Goal: Find specific page/section: Find specific page/section

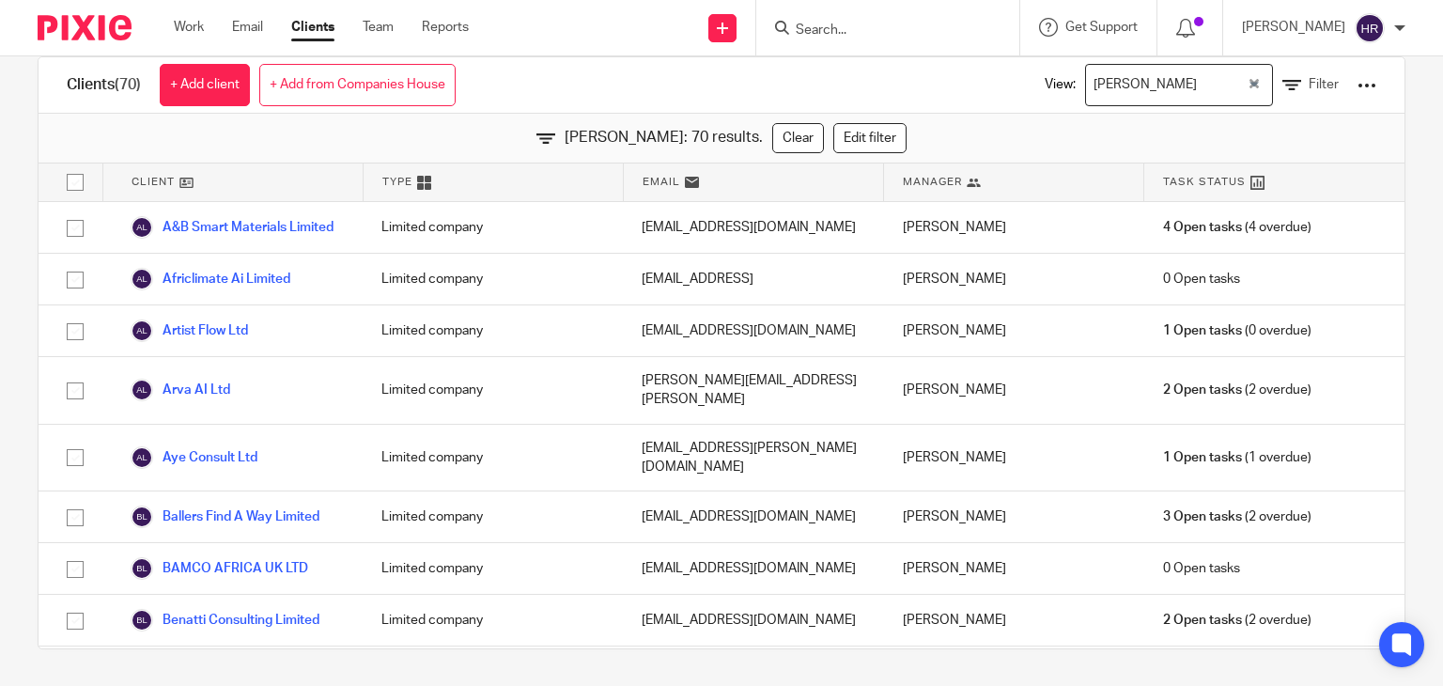
scroll to position [3418, 0]
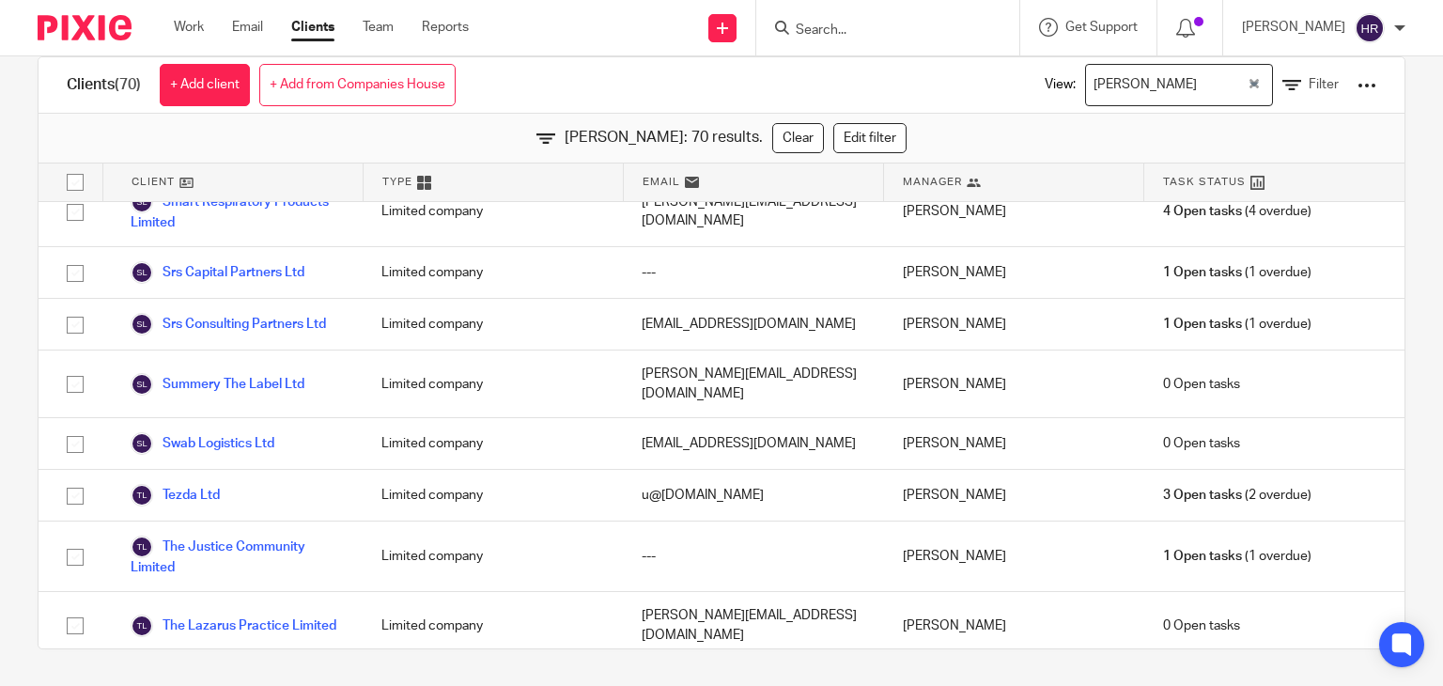
click at [806, 35] on input "Search" at bounding box center [878, 31] width 169 height 17
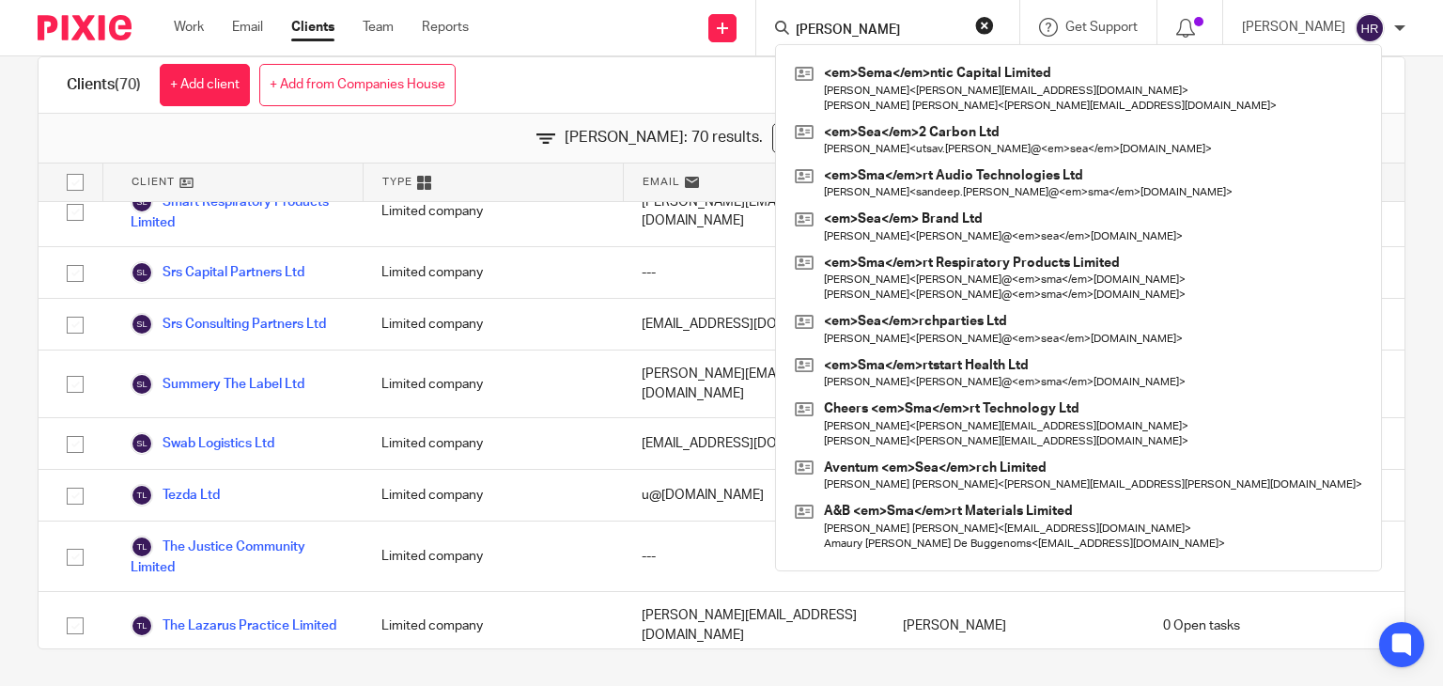
type input "[PERSON_NAME]"
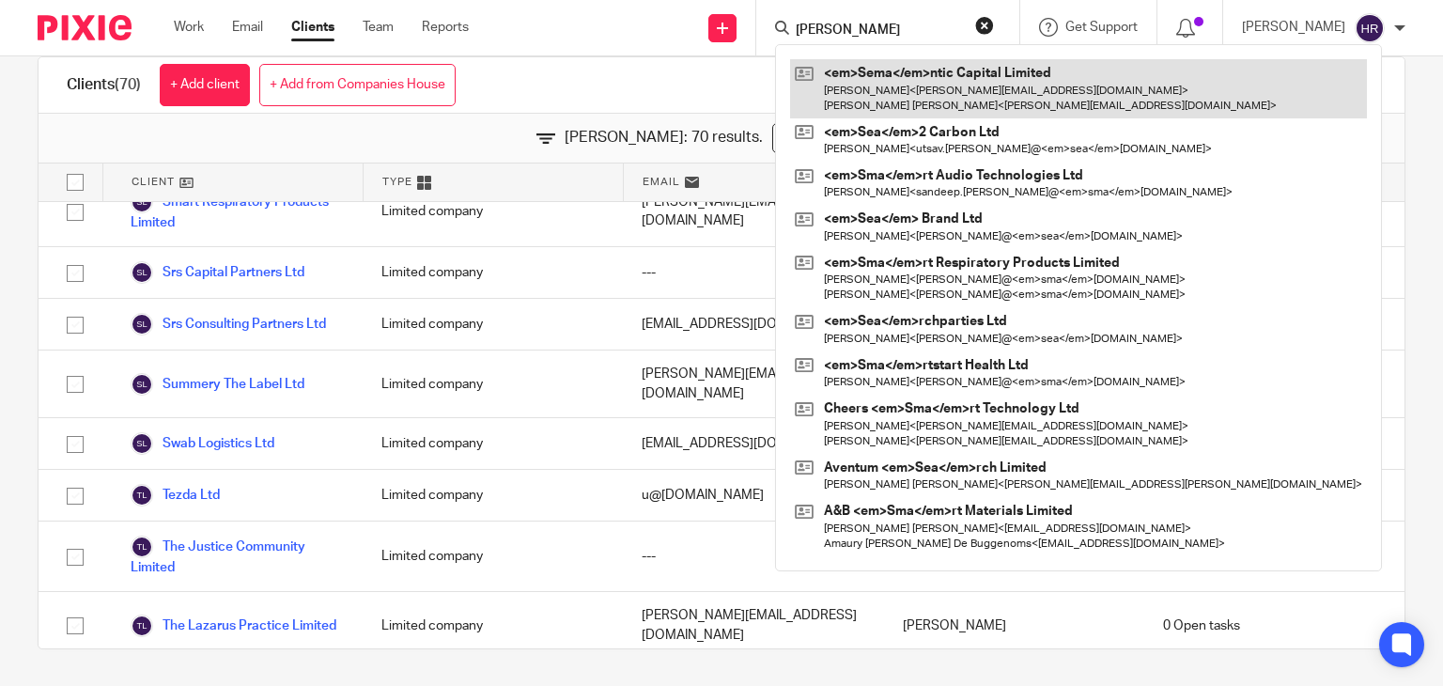
click at [858, 80] on link at bounding box center [1078, 88] width 577 height 58
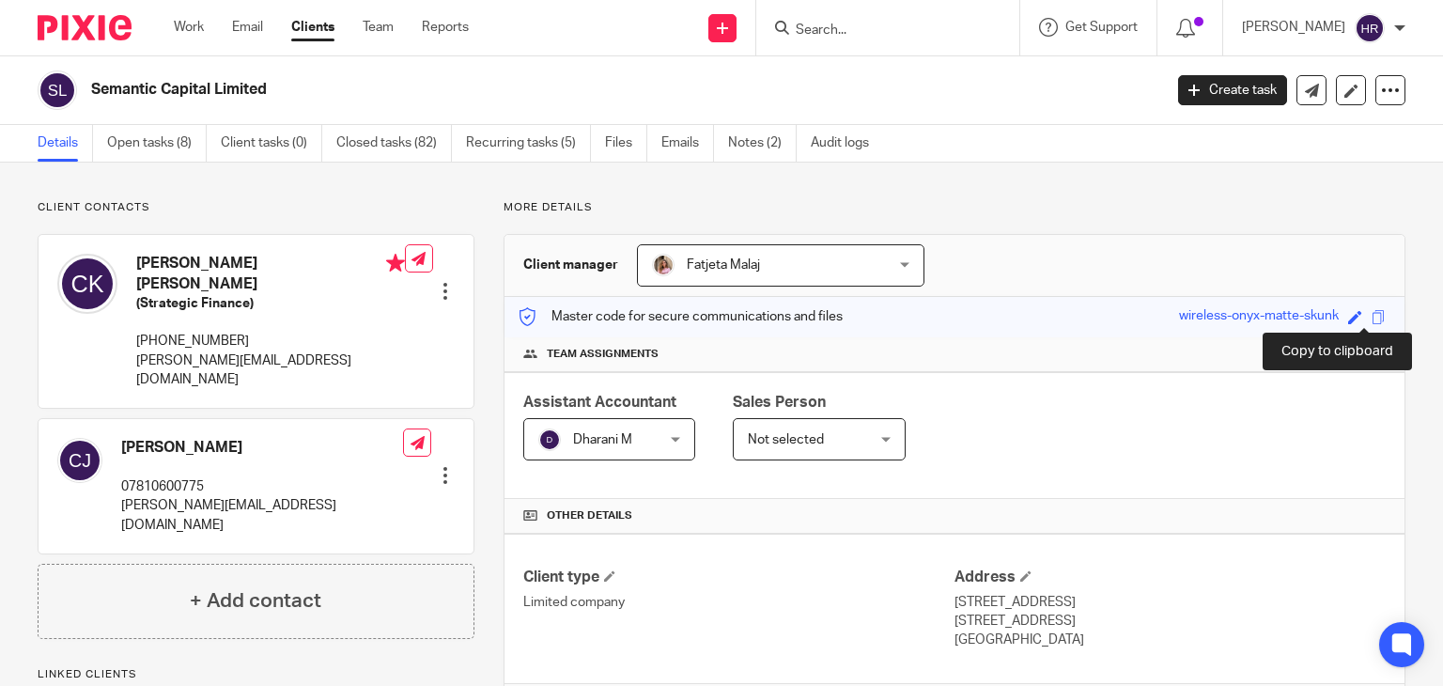
click at [1372, 313] on span at bounding box center [1379, 317] width 14 height 14
click at [827, 29] on input "Search" at bounding box center [878, 31] width 169 height 17
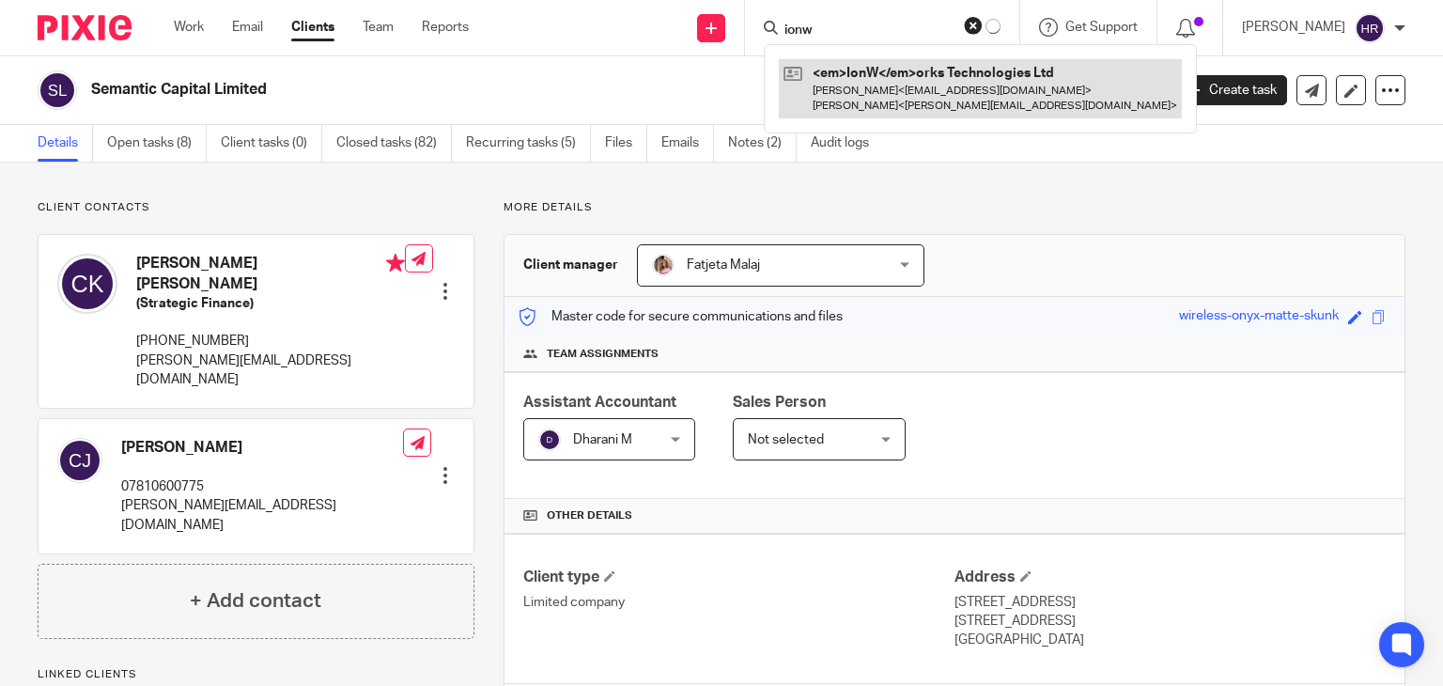
type input "ionw"
click at [823, 65] on link at bounding box center [980, 88] width 403 height 58
